Goal: Task Accomplishment & Management: Manage account settings

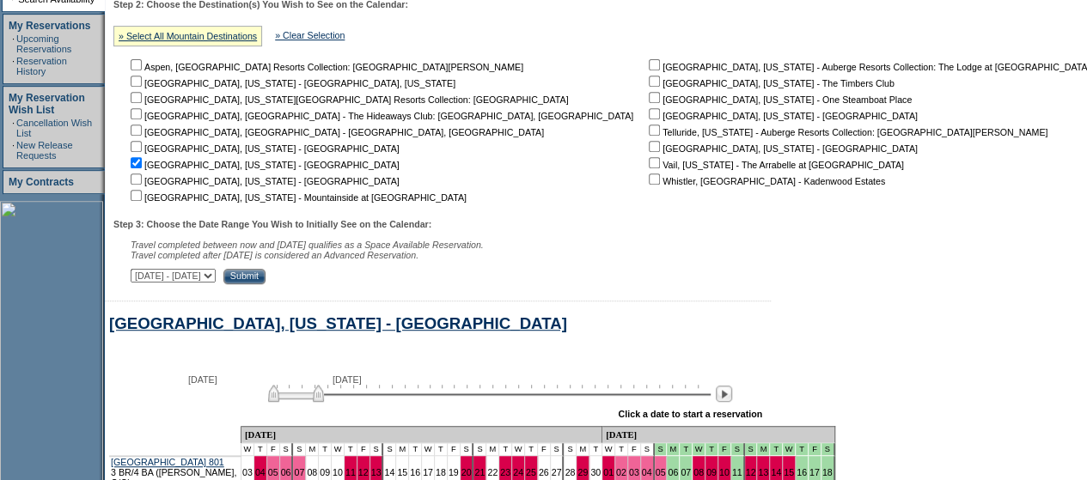
scroll to position [639, 0]
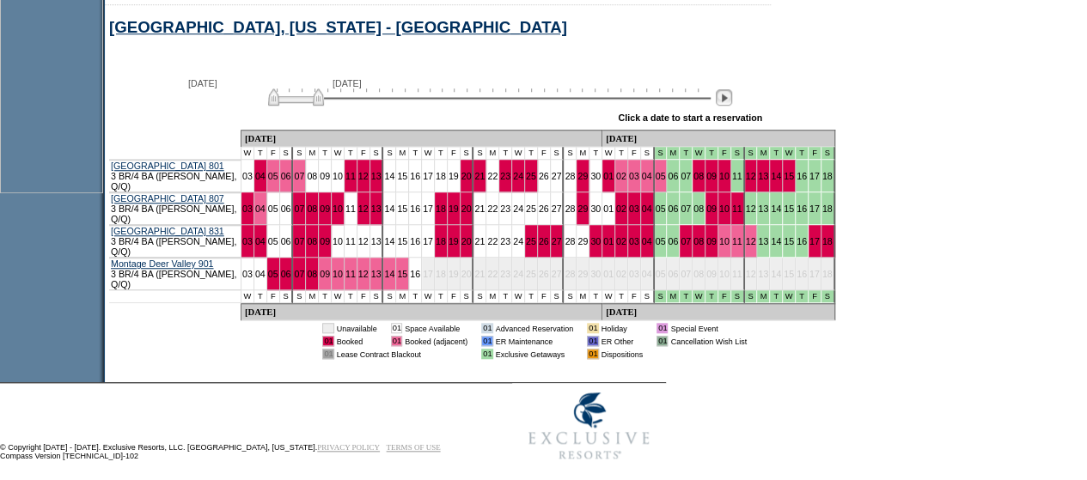
click at [730, 102] on img at bounding box center [724, 97] width 16 height 16
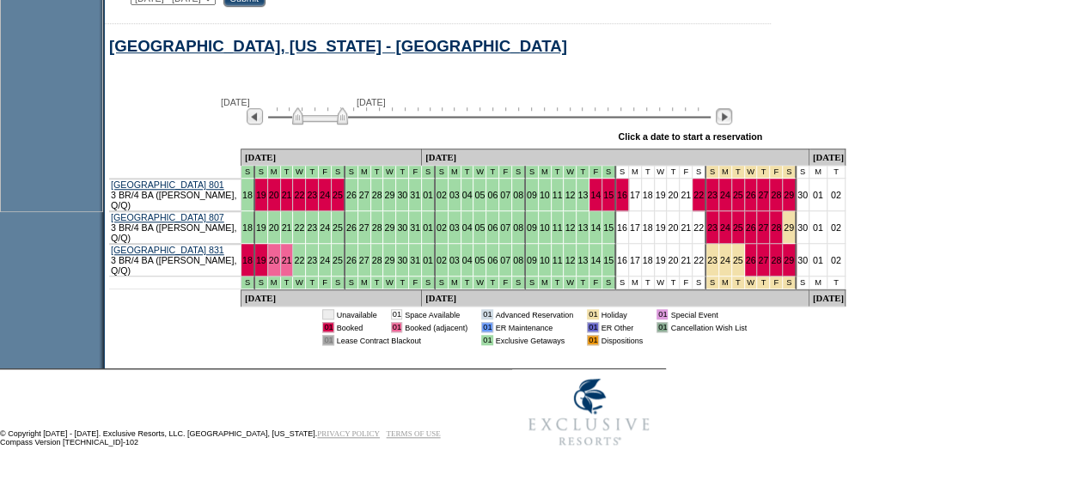
scroll to position [612, 0]
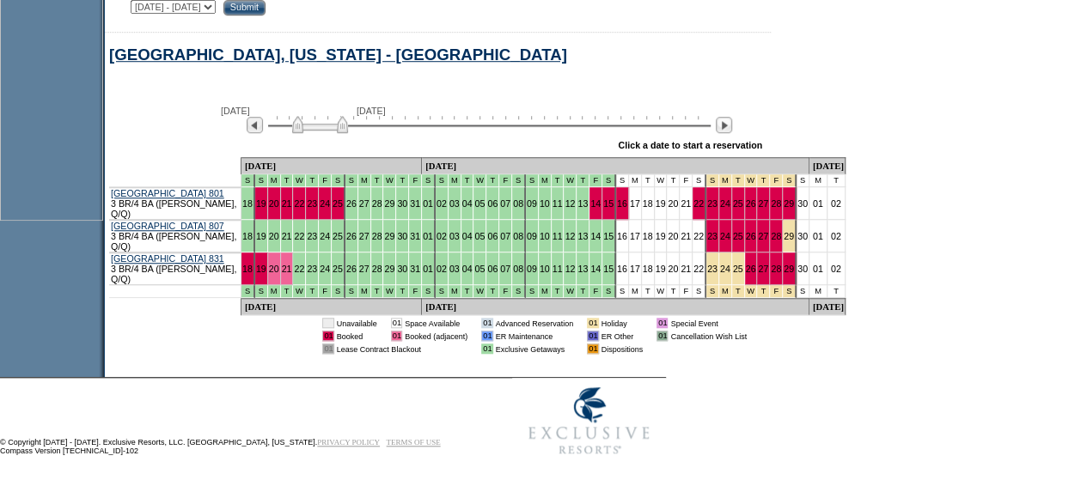
click at [730, 102] on div "[DATE] [DATE] » Apply these dates to all the calendars on this page Click a dat…" at bounding box center [605, 126] width 1001 height 62
click at [732, 129] on img at bounding box center [724, 125] width 16 height 16
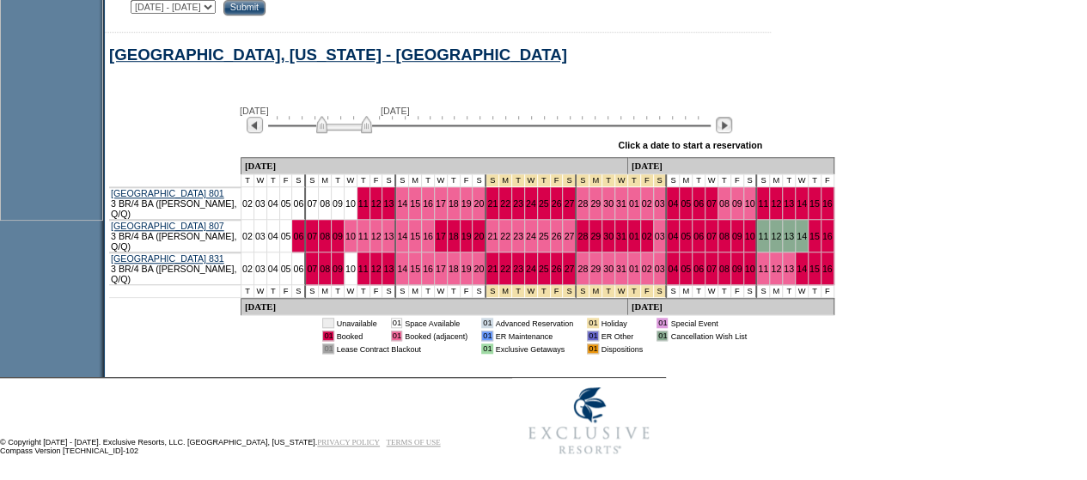
click at [732, 129] on img at bounding box center [724, 125] width 16 height 16
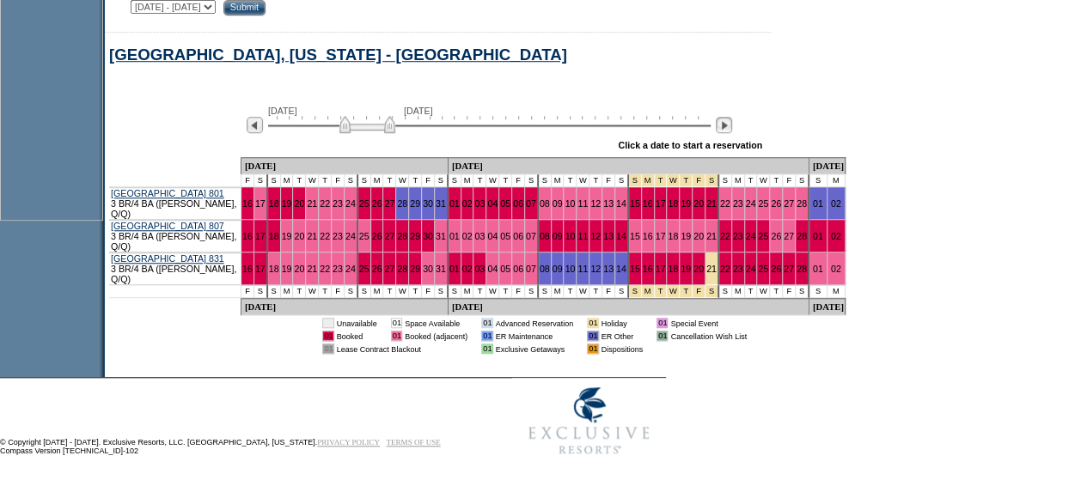
click at [732, 129] on img at bounding box center [724, 125] width 16 height 16
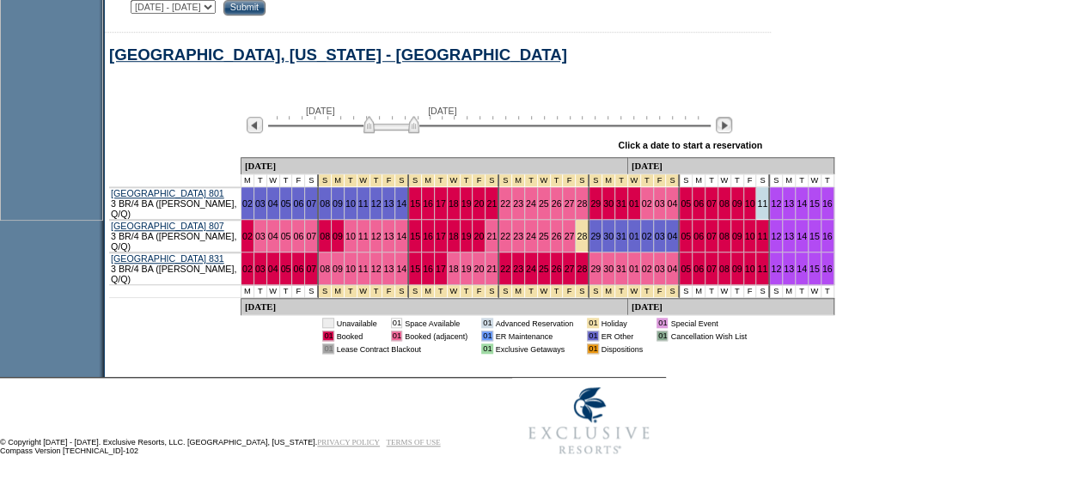
click at [732, 129] on img at bounding box center [724, 125] width 16 height 16
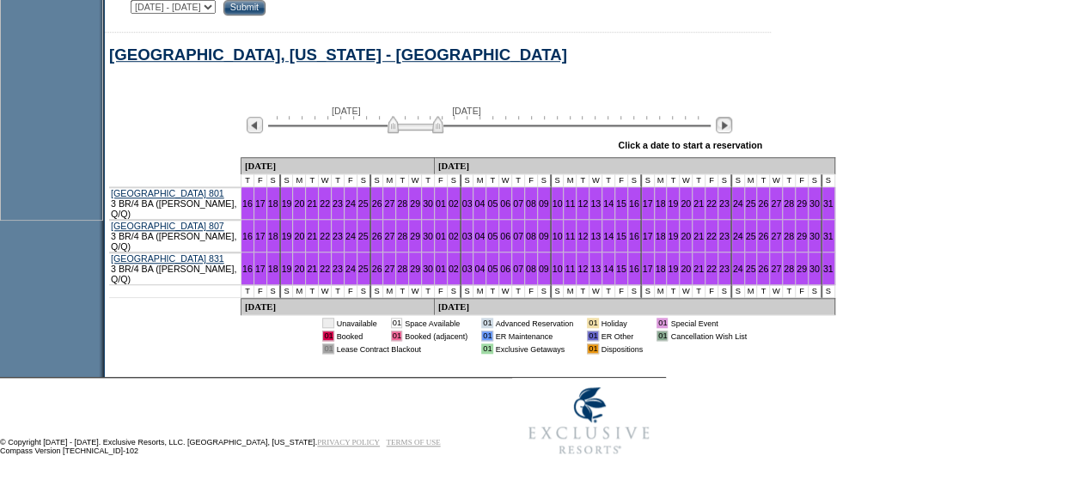
click at [732, 129] on img at bounding box center [724, 125] width 16 height 16
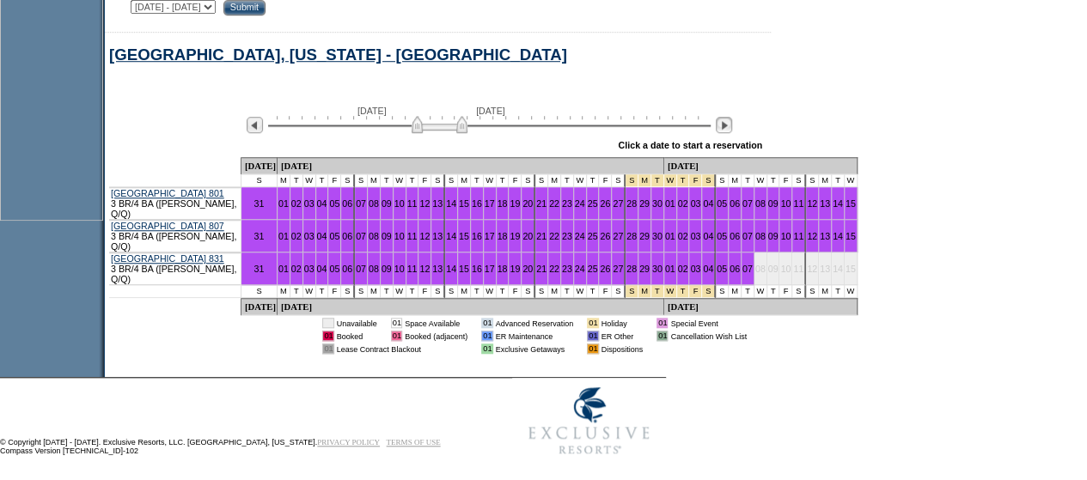
click at [732, 129] on img at bounding box center [724, 125] width 16 height 16
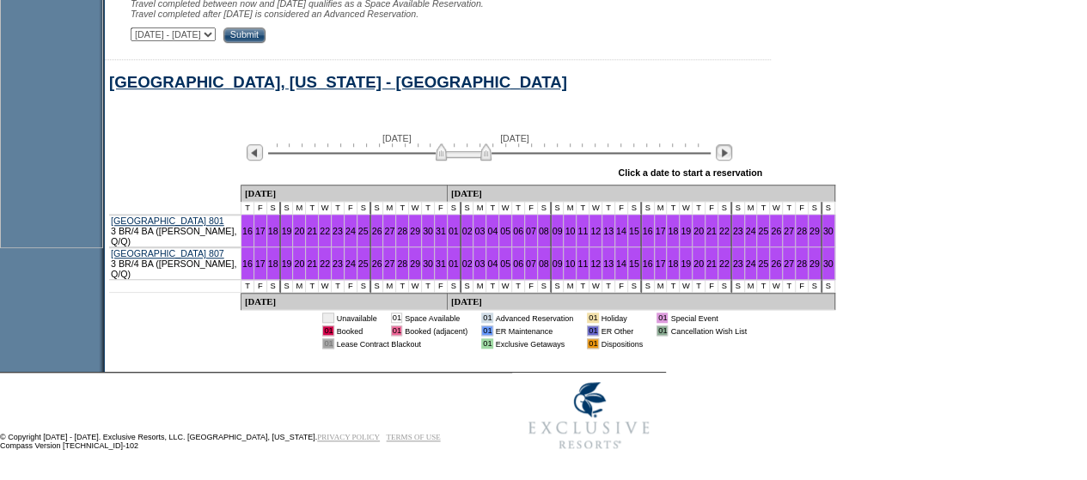
click at [732, 156] on img at bounding box center [724, 152] width 16 height 16
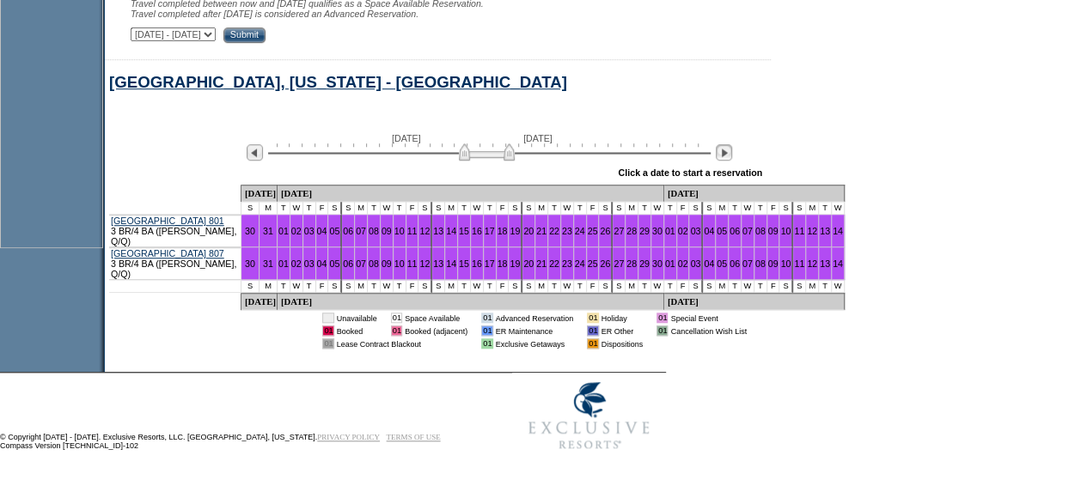
click at [732, 156] on img at bounding box center [724, 152] width 16 height 16
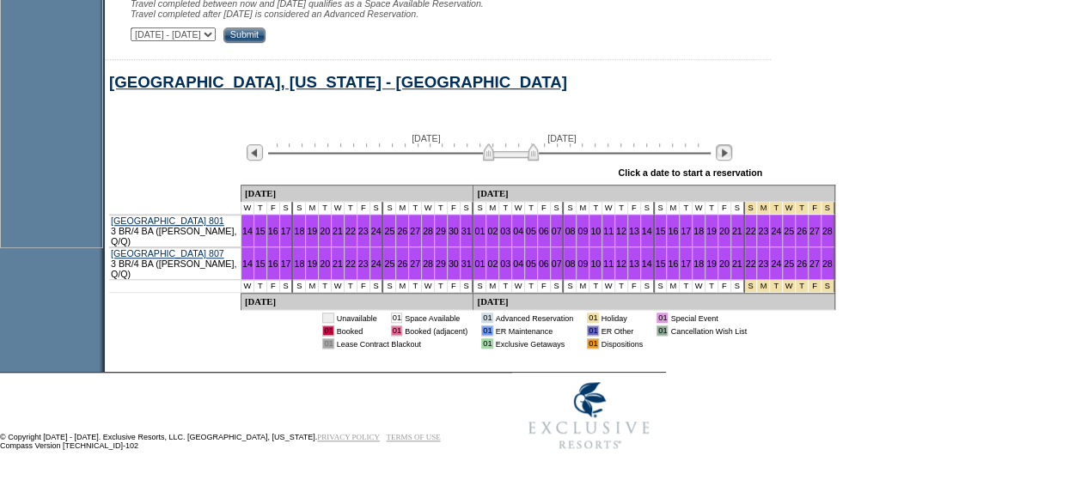
click at [732, 156] on img at bounding box center [724, 152] width 16 height 16
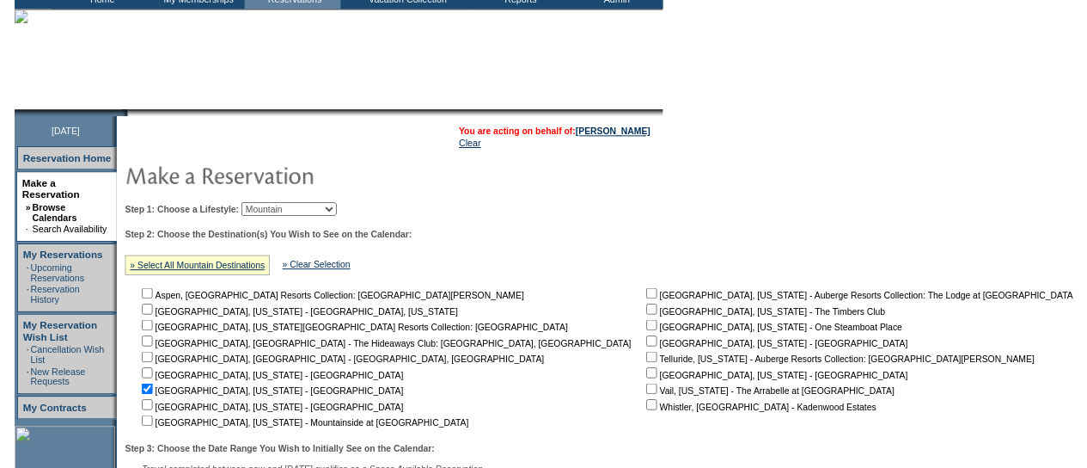
scroll to position [0, 0]
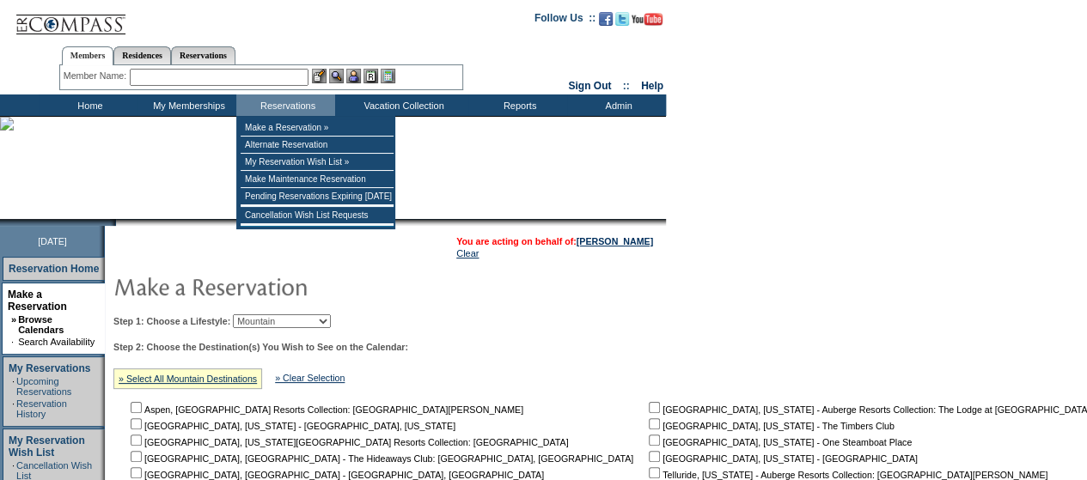
click at [223, 76] on input "text" at bounding box center [219, 77] width 179 height 17
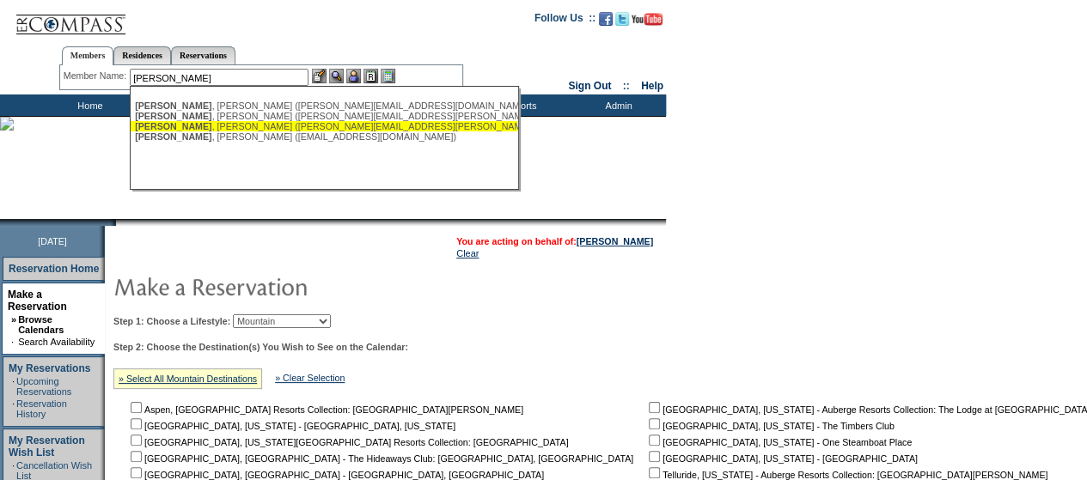
click at [221, 128] on div "Seneff , Martha (martha.seneff@jms-holdings.com)" at bounding box center [324, 126] width 378 height 10
type input "Seneff, Martha (martha.seneff@jms-holdings.com)"
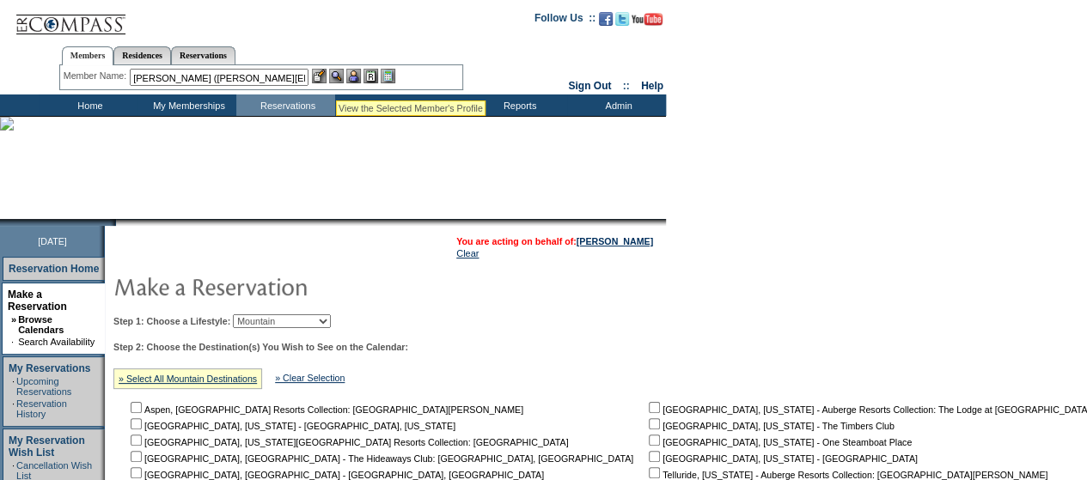
click at [336, 80] on img at bounding box center [336, 76] width 15 height 15
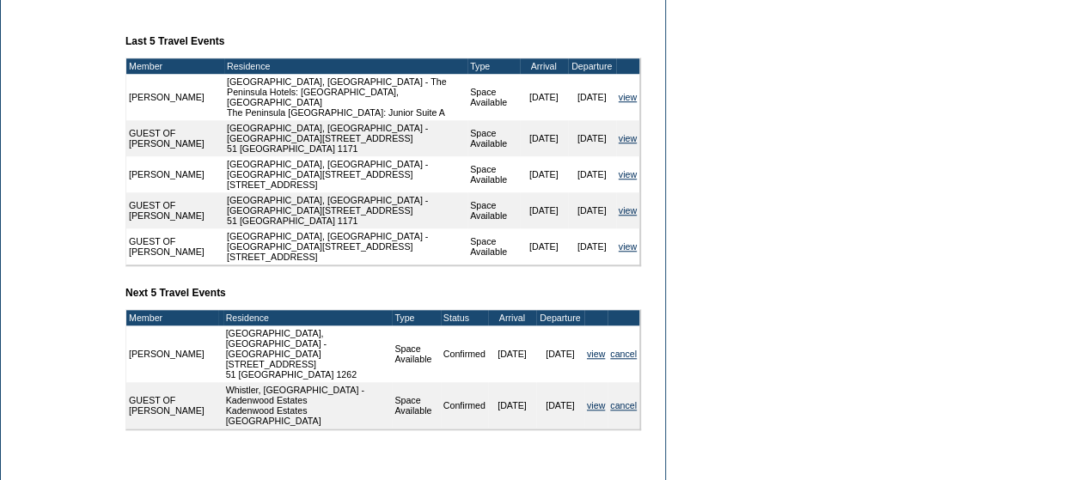
scroll to position [646, 0]
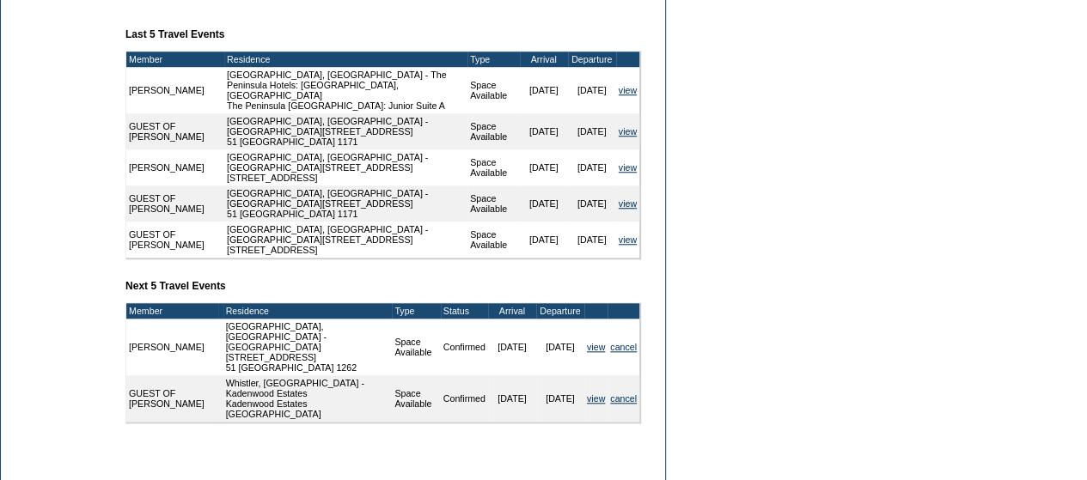
click at [340, 232] on table "Member Residence Type Arrival Departure [PERSON_NAME] [GEOGRAPHIC_DATA], [GEOGR…" at bounding box center [383, 155] width 516 height 209
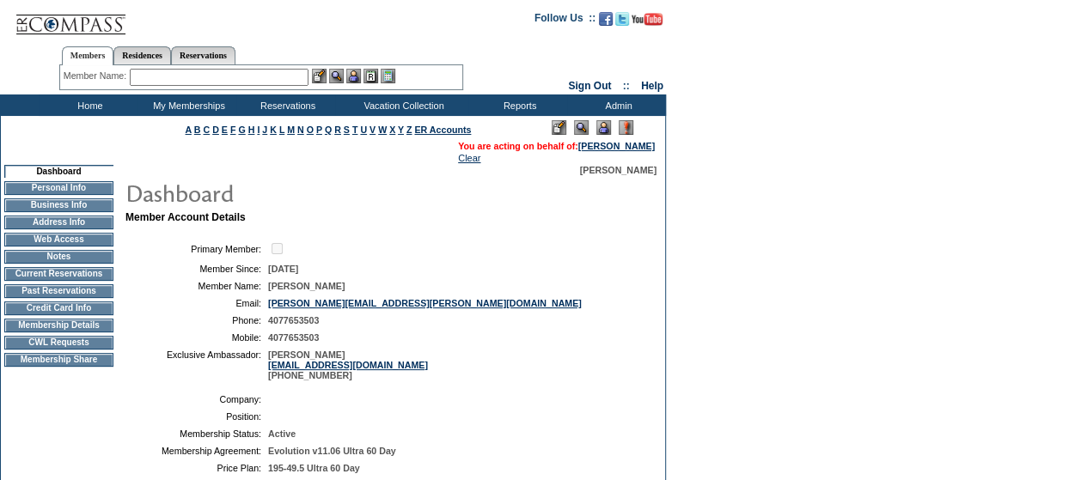
click at [185, 82] on input "text" at bounding box center [219, 77] width 179 height 17
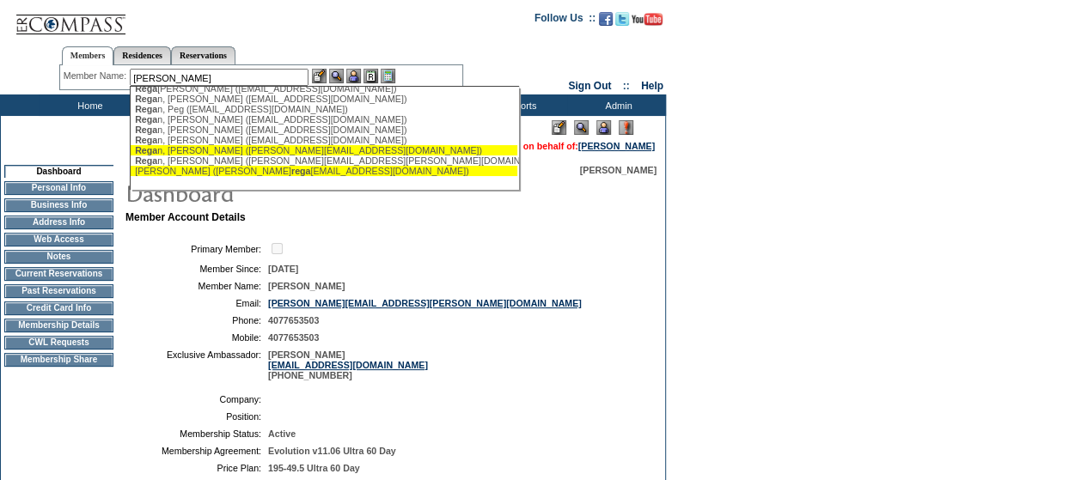
scroll to position [65, 0]
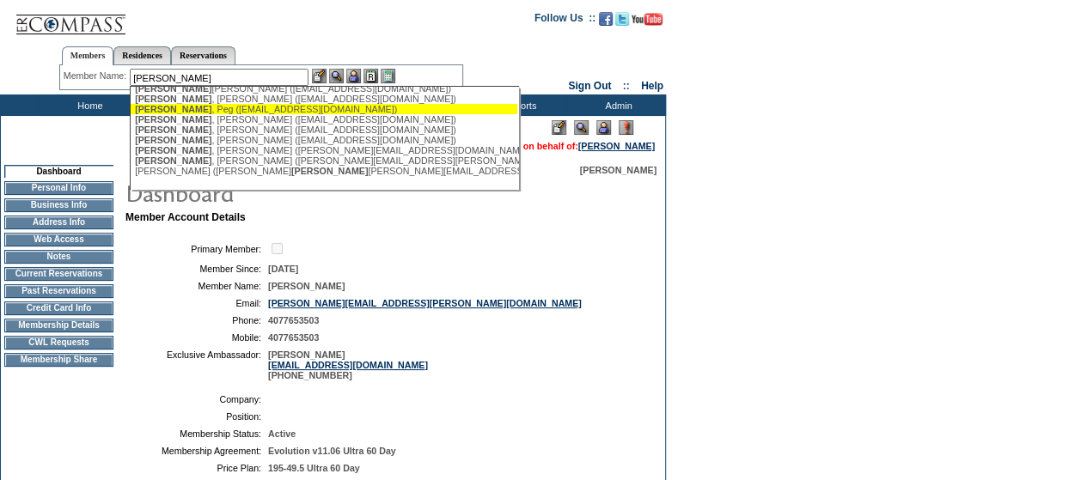
click at [192, 104] on div "[PERSON_NAME] ([EMAIL_ADDRESS][DOMAIN_NAME])" at bounding box center [324, 109] width 378 height 10
type input "[PERSON_NAME] ([EMAIL_ADDRESS][DOMAIN_NAME])"
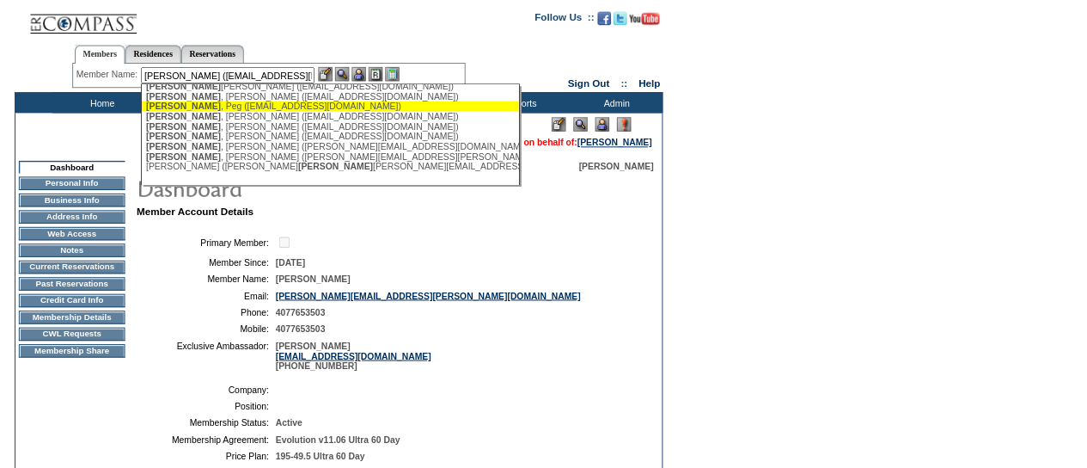
scroll to position [0, 0]
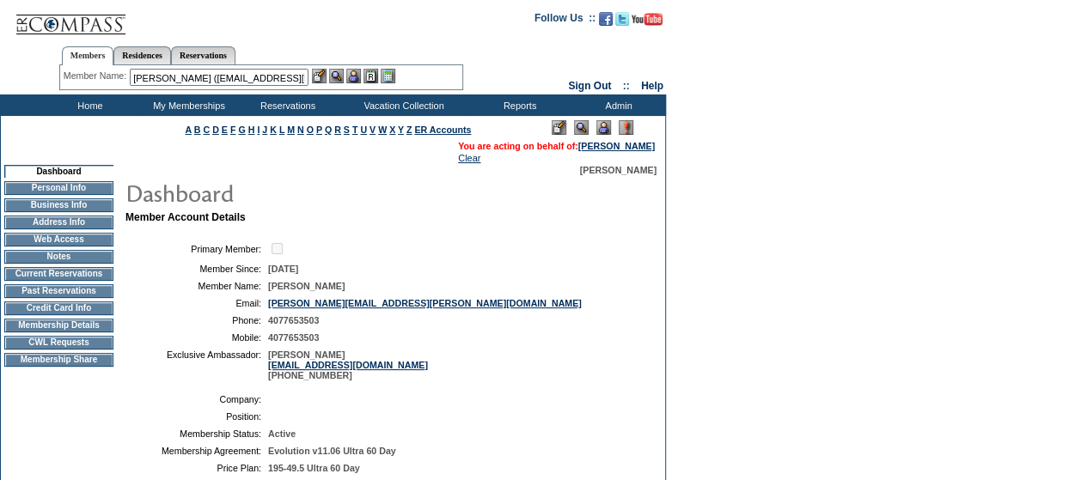
click at [333, 78] on img at bounding box center [336, 76] width 15 height 15
